Goal: Task Accomplishment & Management: Use online tool/utility

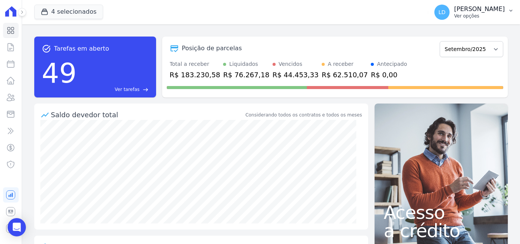
click at [470, 13] on p "Ver opções" at bounding box center [479, 16] width 51 height 6
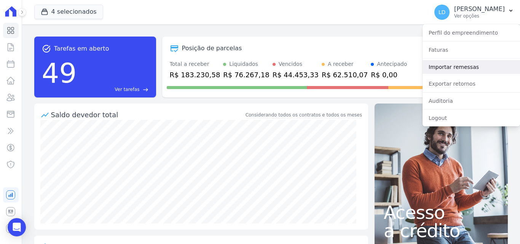
click at [441, 69] on link "Importar remessas" at bounding box center [471, 67] width 97 height 14
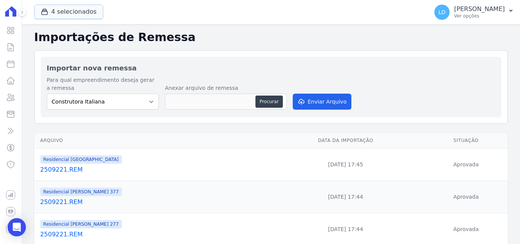
drag, startPoint x: 77, startPoint y: 14, endPoint x: 72, endPoint y: 34, distance: 20.7
click at [77, 14] on button "4 selecionados" at bounding box center [68, 12] width 69 height 14
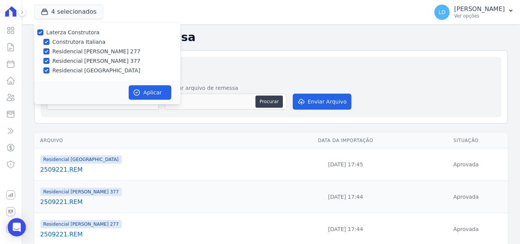
click at [71, 34] on label "Laterza Construtora" at bounding box center [72, 32] width 53 height 6
click at [43, 34] on input "Laterza Construtora" at bounding box center [40, 32] width 6 height 6
checkbox input "false"
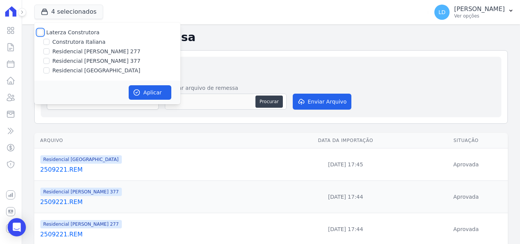
checkbox input "false"
click at [92, 64] on label "Residencial [PERSON_NAME] 377" at bounding box center [97, 61] width 88 height 8
click at [93, 62] on label "Residencial [PERSON_NAME] 377" at bounding box center [97, 61] width 88 height 8
click at [50, 62] on input "Residencial [PERSON_NAME] 377" at bounding box center [46, 61] width 6 height 6
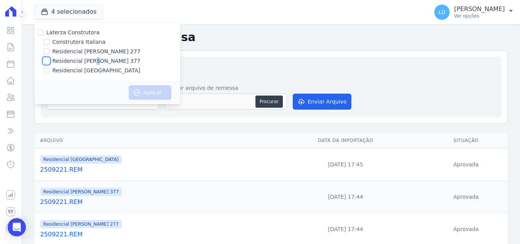
checkbox input "true"
click at [146, 96] on button "Aplicar" at bounding box center [150, 92] width 43 height 14
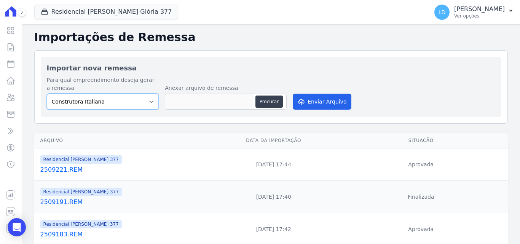
click at [108, 104] on select "Construtora Italiana Residencial Maria da Glória 277 Residencial Maria da Glóri…" at bounding box center [103, 102] width 112 height 16
select select "0cd9190e-dfd9-46e5-afc8-7298ef4c0c2b"
click at [47, 94] on select "Construtora Italiana Residencial Maria da Glória 277 Residencial Maria da Glóri…" at bounding box center [103, 102] width 112 height 16
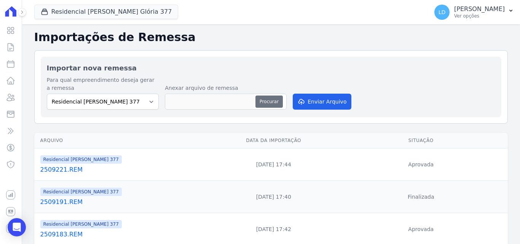
click at [268, 102] on button "Procurar" at bounding box center [269, 102] width 27 height 12
click at [268, 100] on button "Procurar" at bounding box center [269, 102] width 27 height 12
type input "2509241.REM"
click at [311, 101] on button "Enviar Arquivo" at bounding box center [322, 102] width 59 height 16
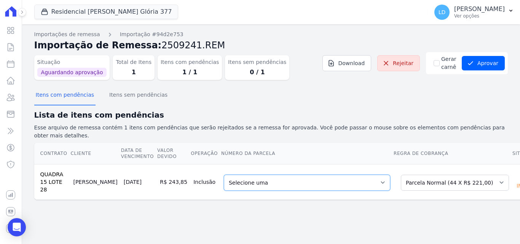
click at [257, 175] on select "Selecione uma 1 - [DATE] - R$ 221,00 - Agendado 10 - [DATE] - R$ 221,00 - Venci…" at bounding box center [307, 183] width 166 height 16
click at [401, 175] on select "Selecione uma Nova Parcela Avulsa Parcela Avulsa Existente Parcela Normal (44 X…" at bounding box center [455, 183] width 108 height 16
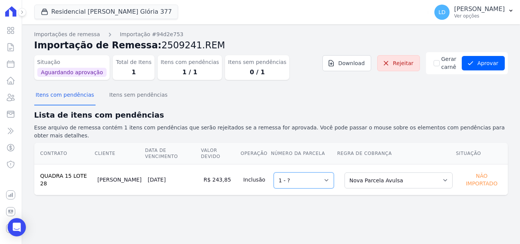
click at [303, 173] on select "Selecione uma 1 - ?" at bounding box center [304, 181] width 60 height 16
click at [484, 62] on button "Aprovar" at bounding box center [483, 63] width 43 height 14
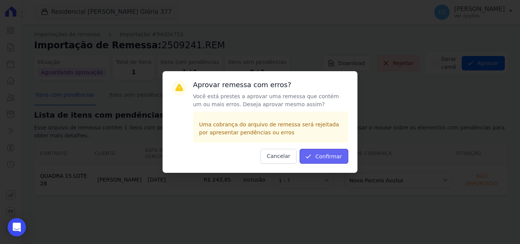
click at [323, 153] on button "Confirmar" at bounding box center [324, 156] width 49 height 15
